Goal: Find specific page/section: Find specific page/section

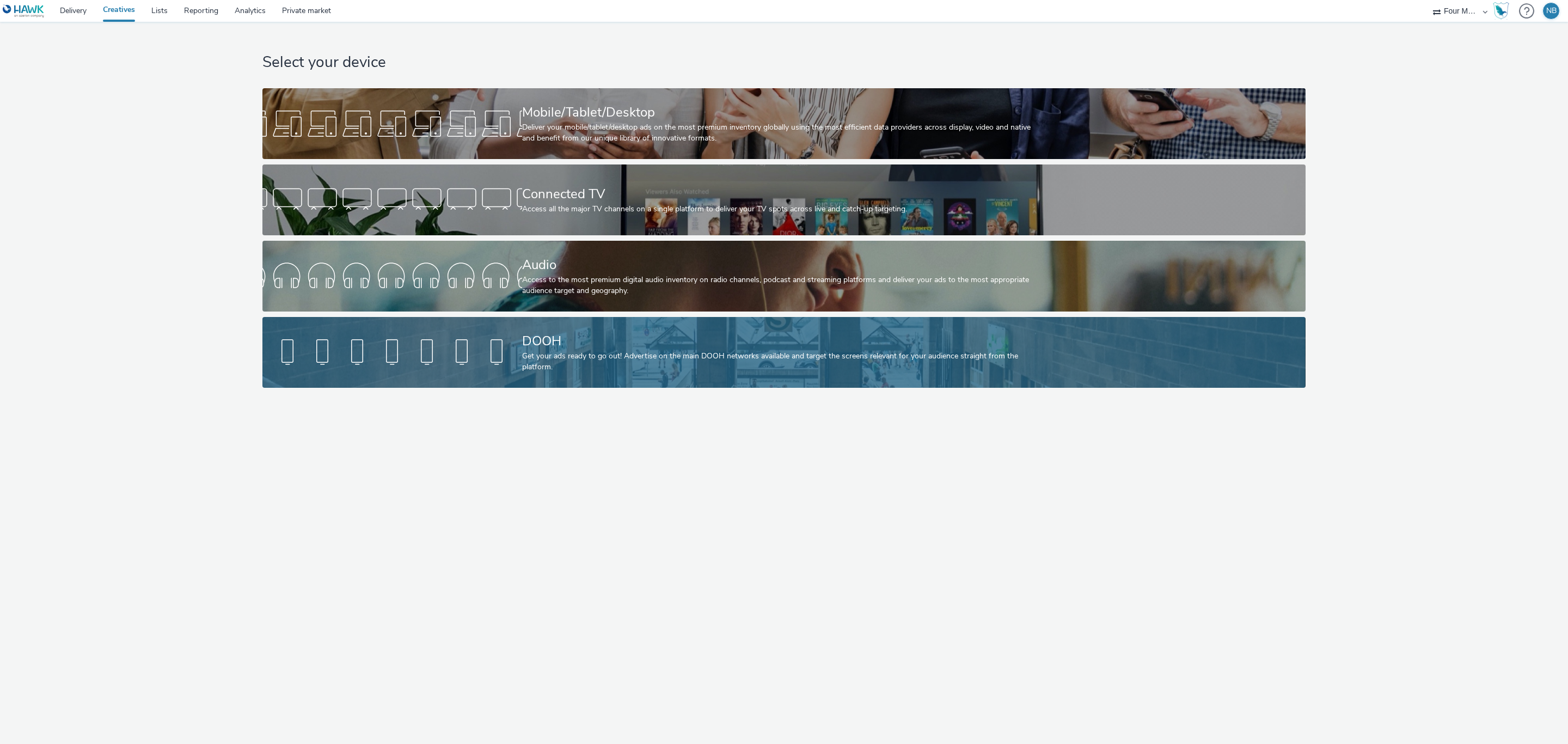
click at [465, 335] on div at bounding box center [392, 352] width 259 height 35
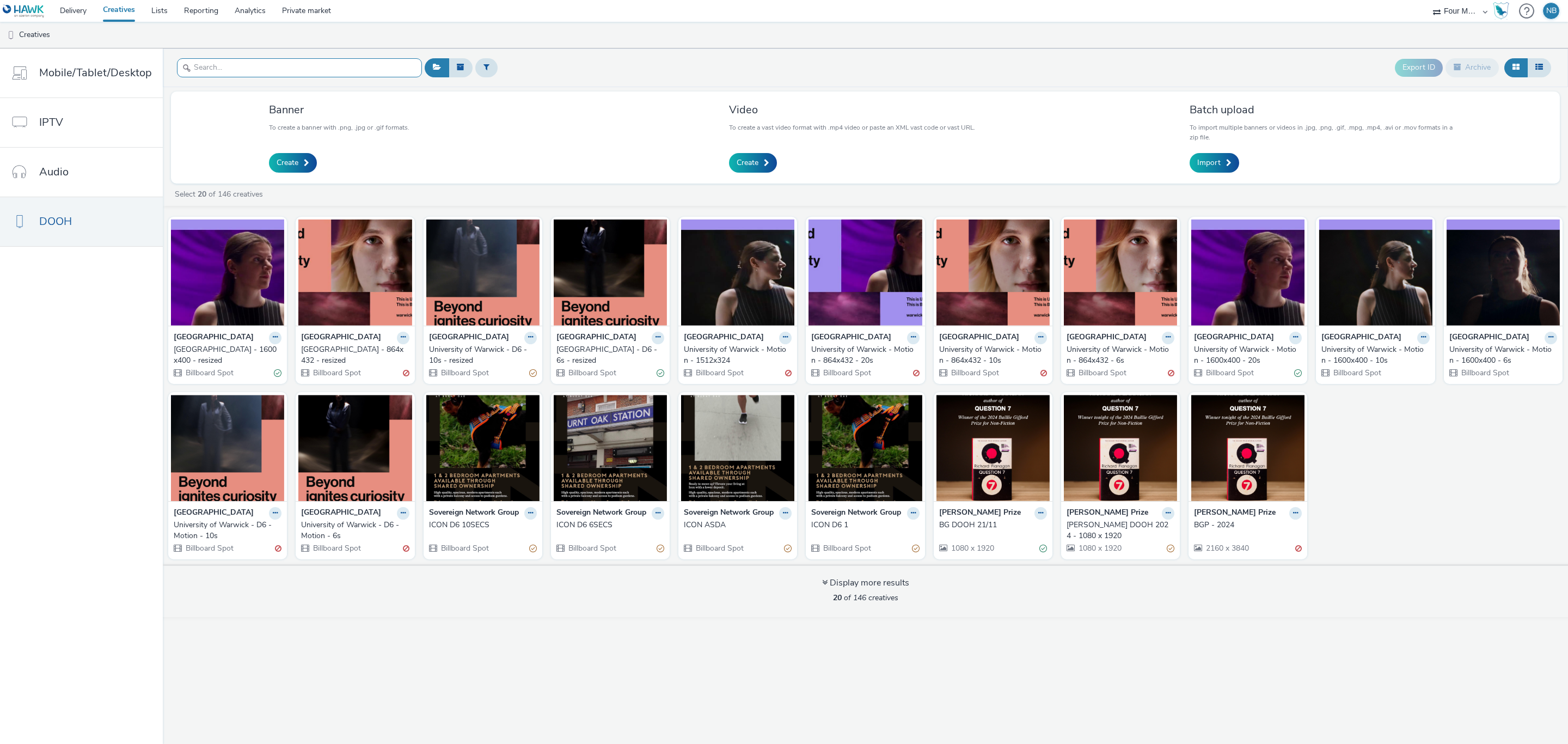
click at [322, 62] on input "text" at bounding box center [300, 68] width 245 height 19
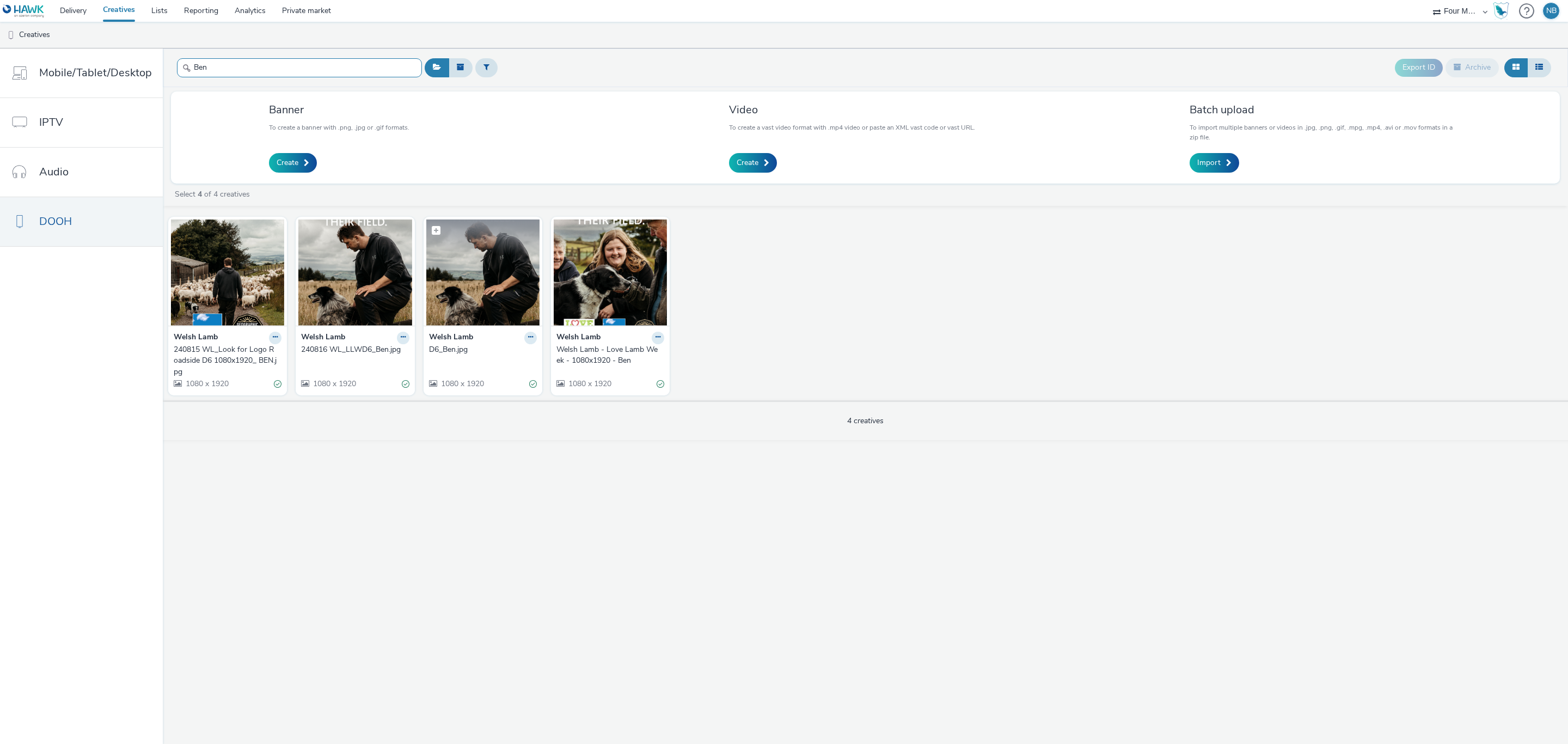
type input "Ben"
click at [478, 317] on img at bounding box center [484, 272] width 114 height 106
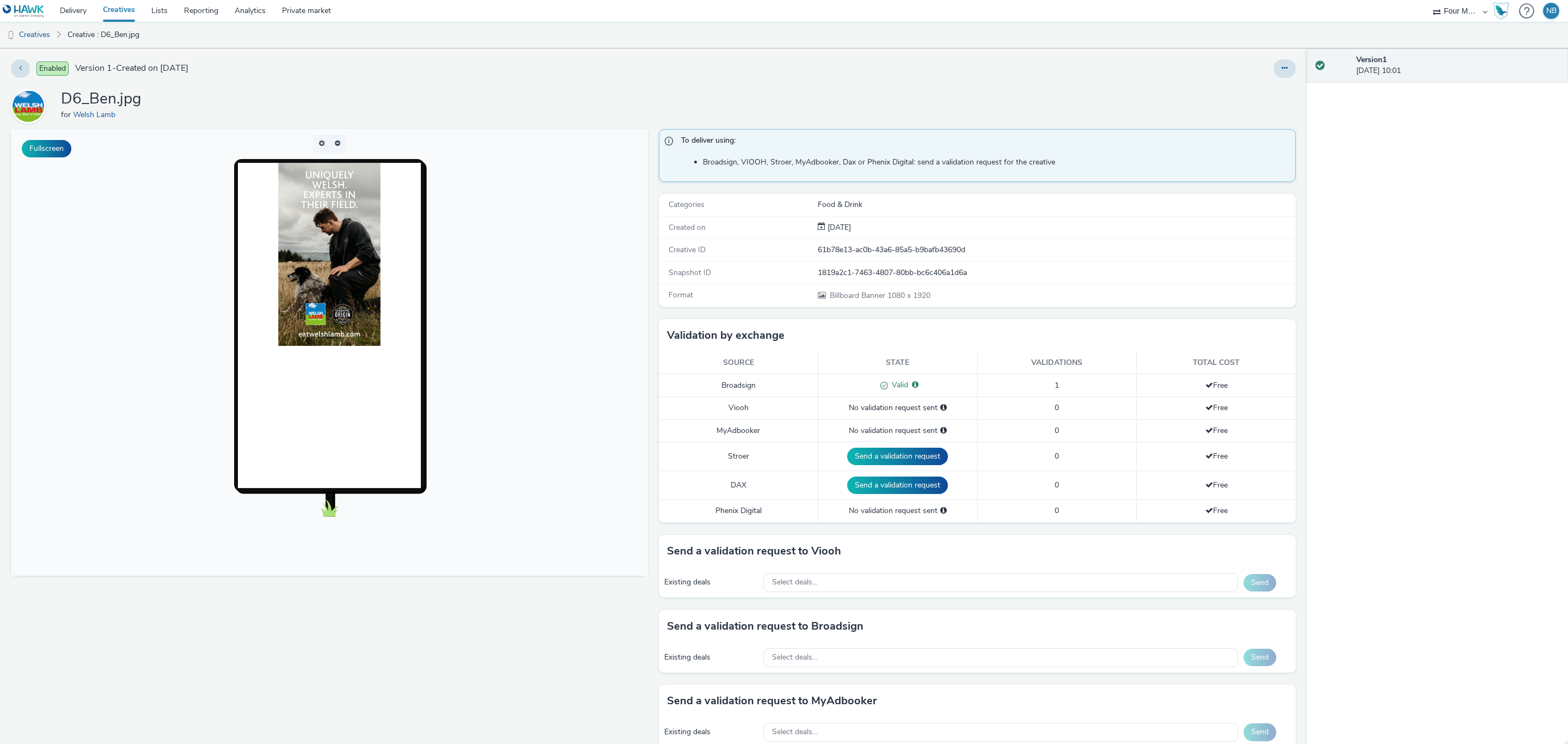
scroll to position [146, 0]
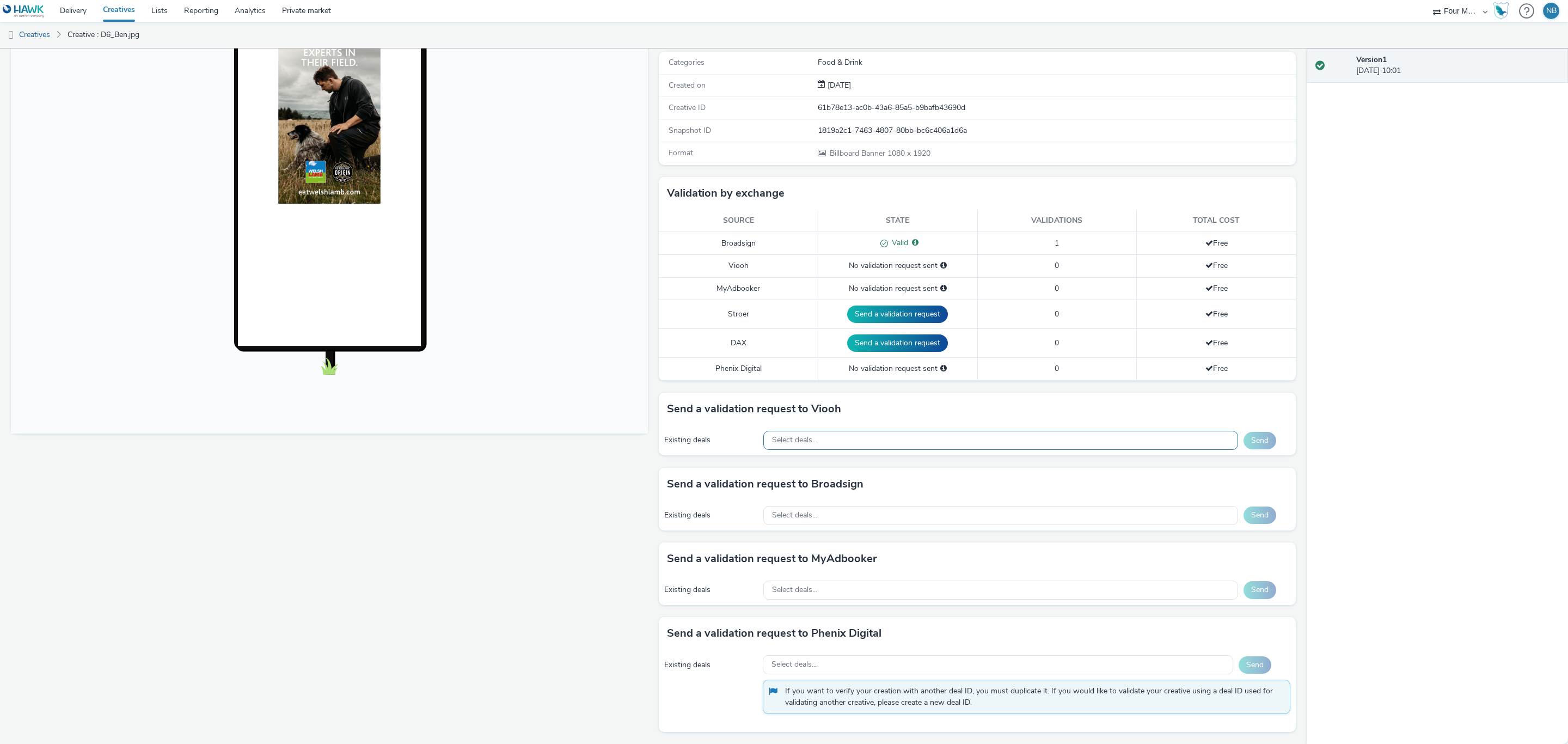
click at [802, 432] on div "Select deals..." at bounding box center [1000, 440] width 475 height 19
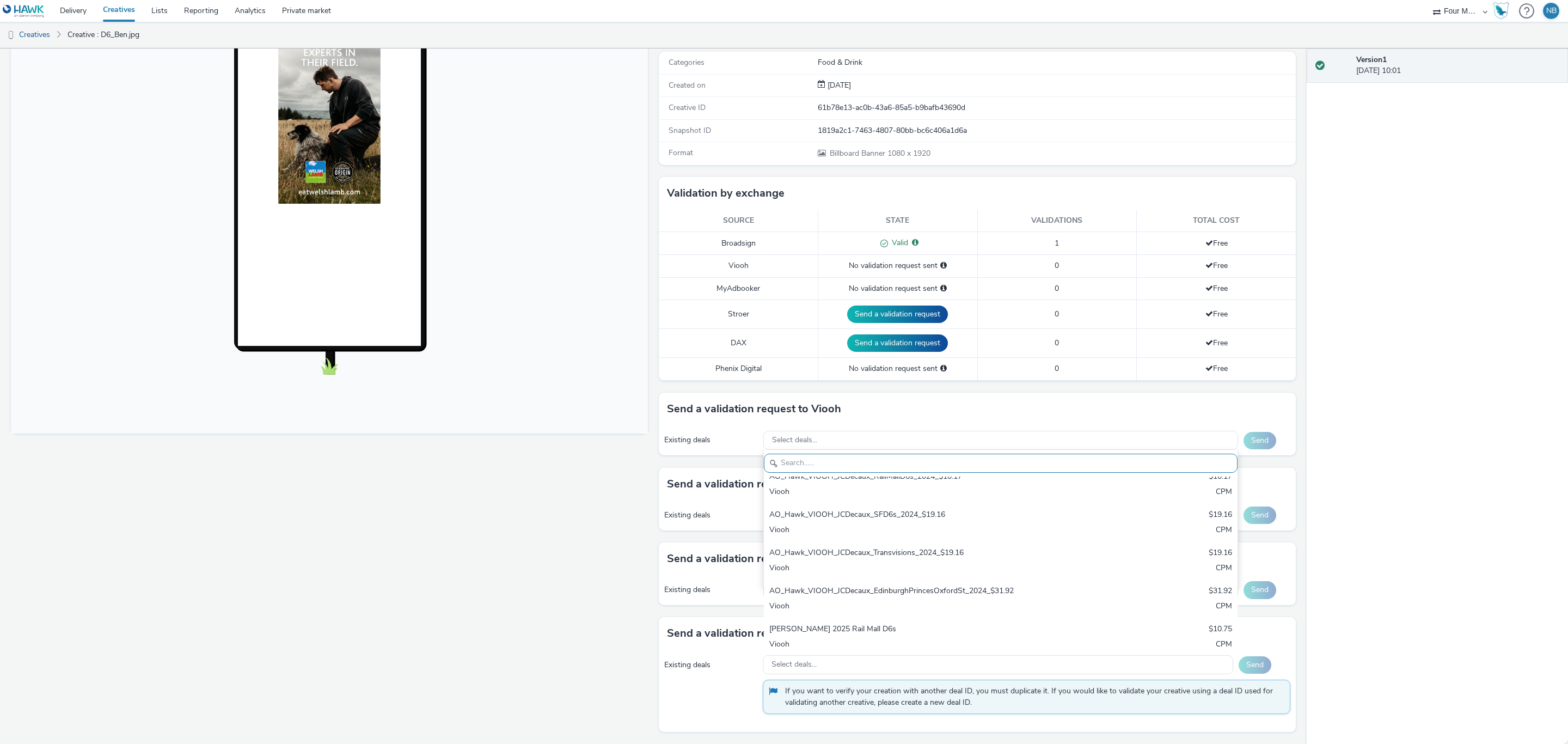
scroll to position [244, 0]
click at [635, 568] on div "Fullscreen" at bounding box center [332, 365] width 642 height 757
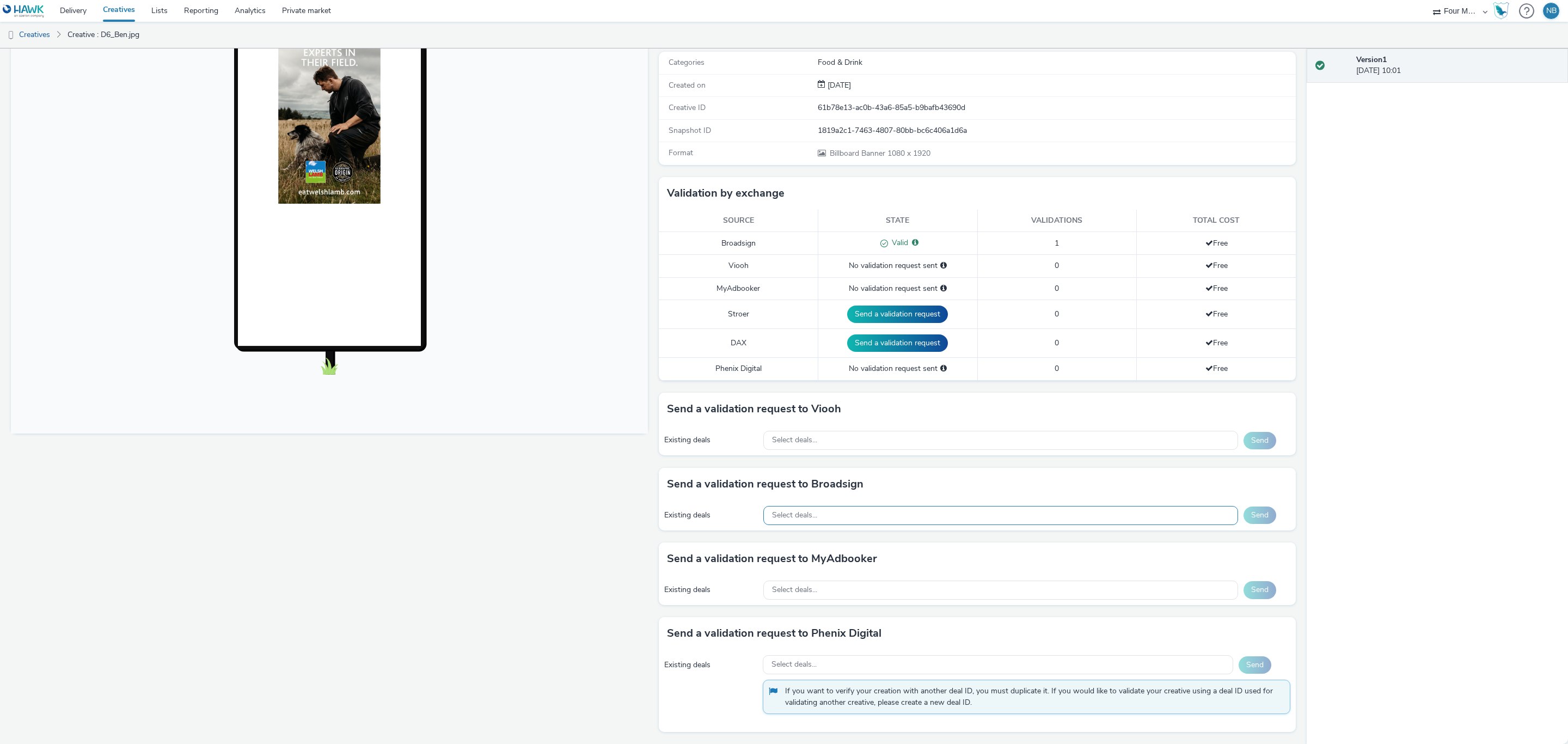
click at [874, 515] on div "Select deals..." at bounding box center [1000, 515] width 475 height 19
click at [654, 557] on div "To deliver using: Broadsign, VIOOH, [PERSON_NAME], MyAdbooker, Dax or Phenix Di…" at bounding box center [975, 365] width 642 height 757
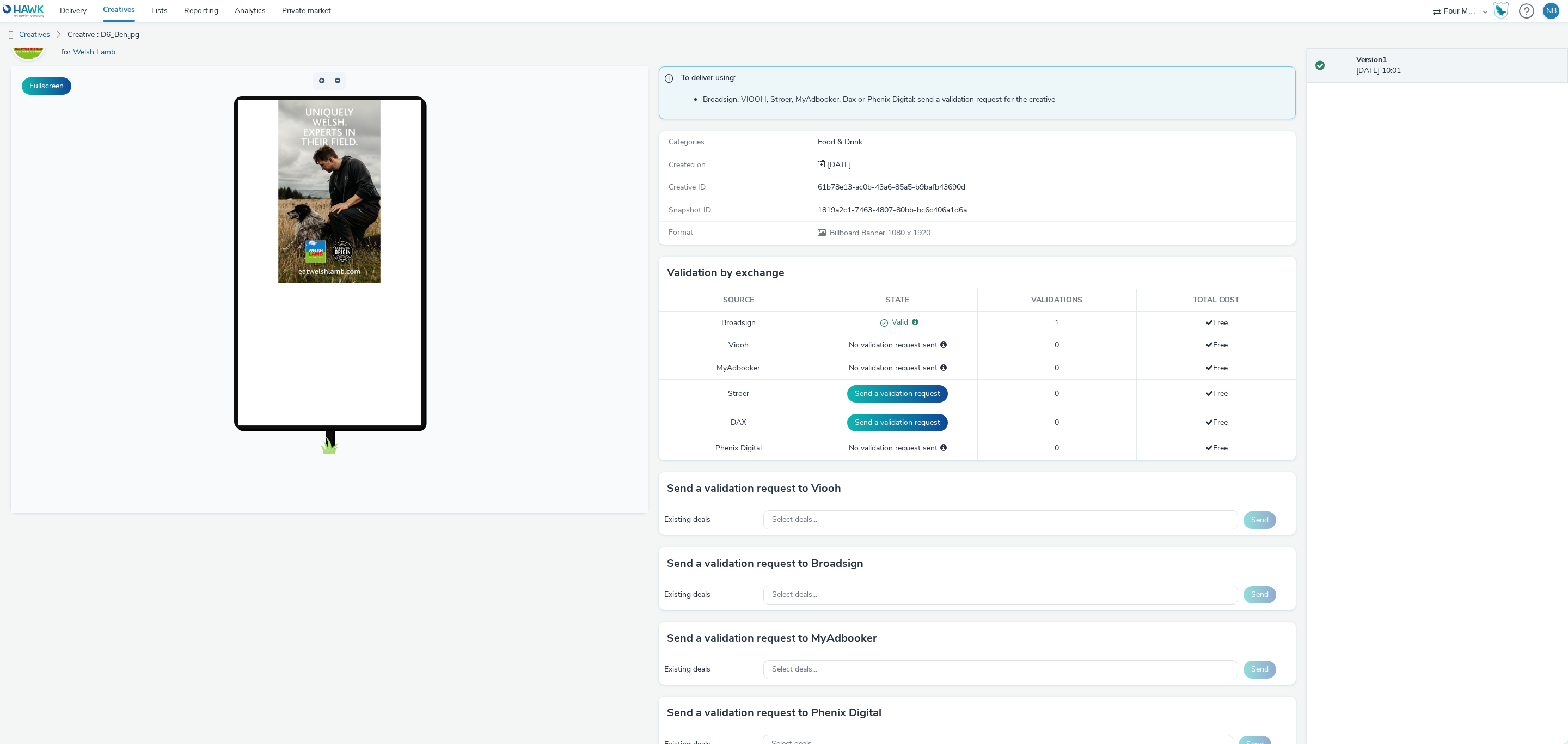
scroll to position [0, 0]
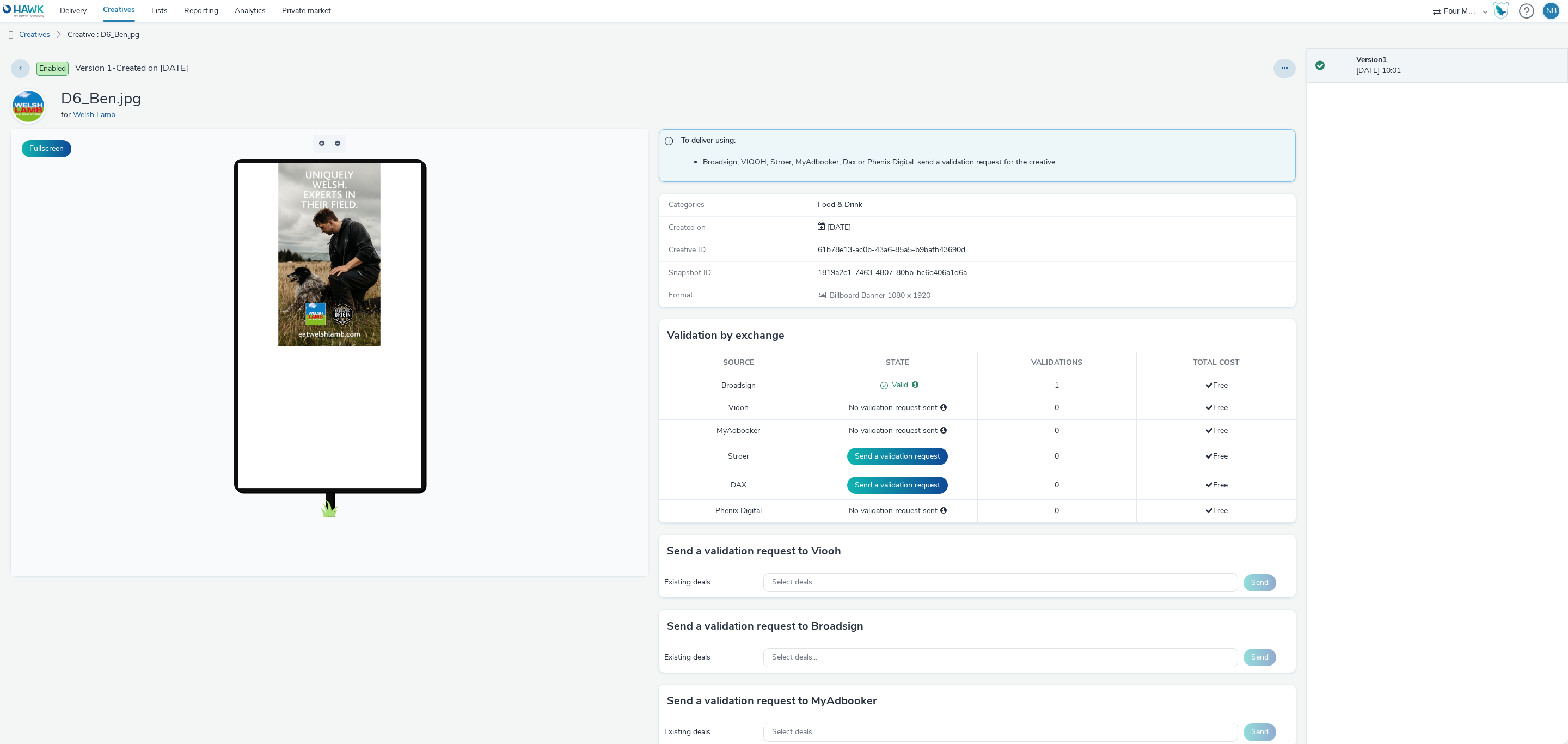
click at [26, 15] on img at bounding box center [23, 11] width 42 height 14
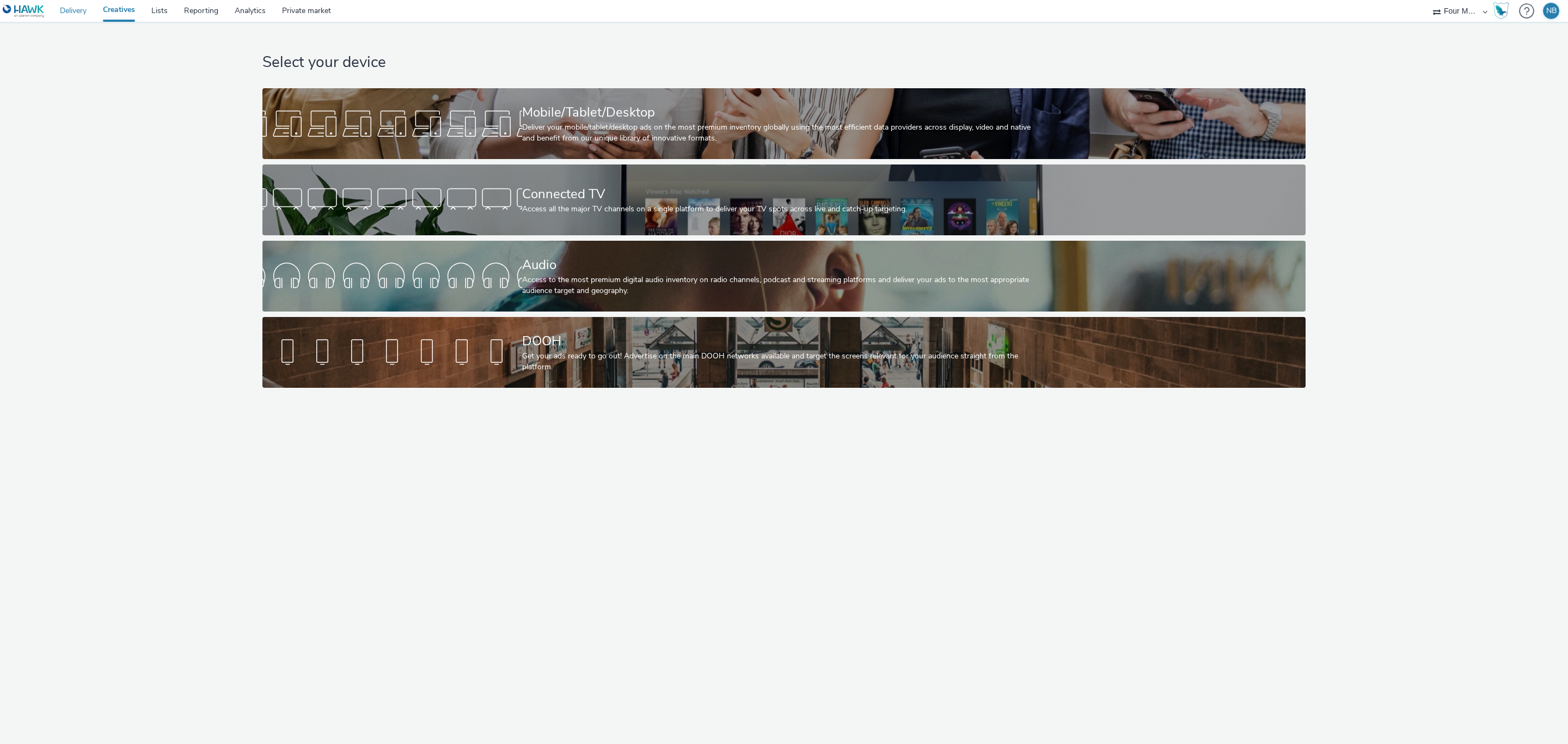
click at [75, 13] on link "Delivery" at bounding box center [73, 11] width 43 height 22
